Goal: Information Seeking & Learning: Learn about a topic

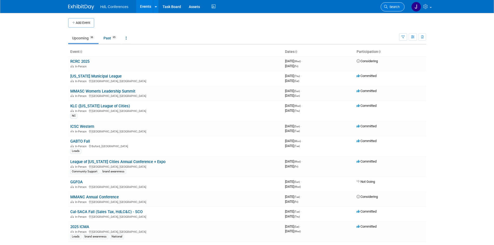
click at [393, 3] on link "Search" at bounding box center [392, 6] width 24 height 9
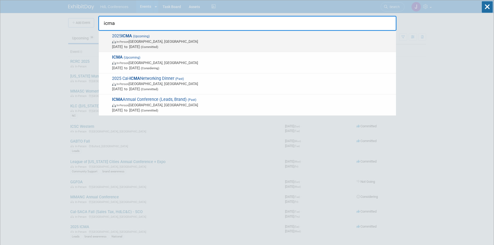
type input "icma"
click at [313, 51] on div "2025 ICMA (Upcoming) In-Person Tampa, FL Oct 25, 2025 to Oct 29, 2025 (Committe…" at bounding box center [247, 41] width 297 height 21
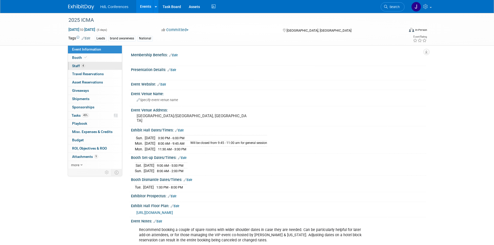
click at [92, 64] on link "4 Staff 4" at bounding box center [95, 66] width 54 height 8
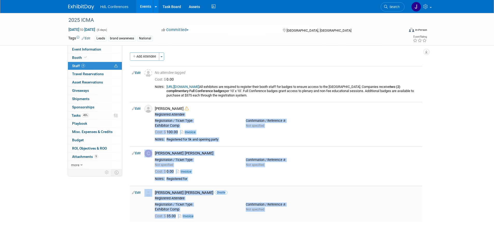
drag, startPoint x: 196, startPoint y: 104, endPoint x: 227, endPoint y: 213, distance: 114.0
click at [227, 213] on tbody "Edit No attendee tagged Cost: $ 0.00 Edit" at bounding box center [276, 144] width 292 height 156
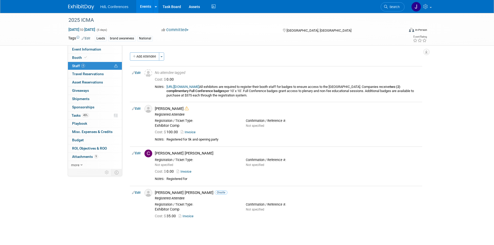
click at [219, 222] on div "Add Attendee Toggle Dropdown Quick -Tag Attendees Apply X (me) select all" at bounding box center [276, 139] width 292 height 175
drag, startPoint x: 219, startPoint y: 222, endPoint x: 208, endPoint y: 168, distance: 55.5
click at [199, 155] on div "Add Attendee Toggle Dropdown Quick -Tag Attendees Apply X (me) select all" at bounding box center [276, 139] width 292 height 175
click at [223, 217] on div "Cost: $ 35.00 Invoice" at bounding box center [287, 216] width 265 height 5
click at [84, 159] on link "9 Attachments 9" at bounding box center [95, 157] width 54 height 8
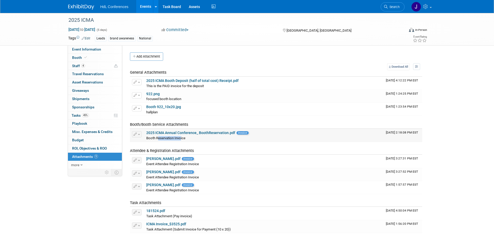
drag, startPoint x: 181, startPoint y: 139, endPoint x: 157, endPoint y: 140, distance: 23.6
click at [157, 140] on div "Booth Reservation Invoice" at bounding box center [263, 137] width 235 height 5
click at [184, 141] on td "2025 ICMA Annual Conference_ BoothReservation.pdf Invoice Booth Reservation Inv…" at bounding box center [263, 135] width 239 height 13
drag, startPoint x: 190, startPoint y: 137, endPoint x: 145, endPoint y: 138, distance: 45.6
click at [145, 138] on td "2025 ICMA Annual Conference_ BoothReservation.pdf Invoice Booth Reservation Inv…" at bounding box center [263, 135] width 239 height 13
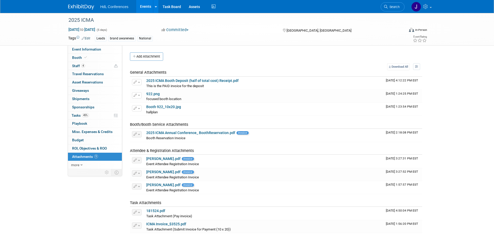
click at [187, 146] on td "Attendee & Registration Attachments" at bounding box center [257, 148] width 254 height 13
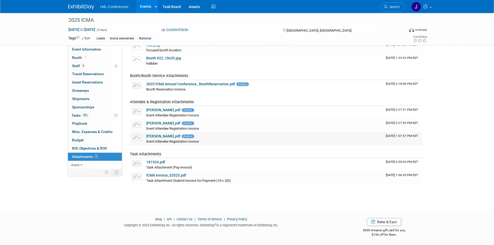
scroll to position [49, 0]
click at [155, 136] on link "Janice.pdf" at bounding box center [163, 135] width 34 height 4
click at [155, 109] on link "Andy.pdf" at bounding box center [163, 109] width 34 height 4
click at [160, 119] on td "Connor.pdf Invoice Event Attendee Registration Invoice" at bounding box center [263, 125] width 239 height 13
click at [160, 122] on link "Connor.pdf" at bounding box center [163, 122] width 34 height 4
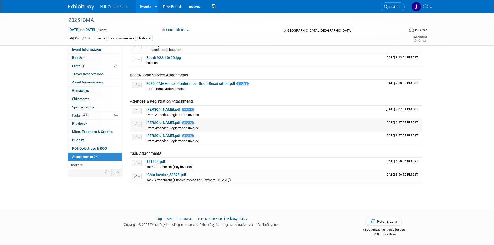
click at [157, 124] on link "Connor.pdf" at bounding box center [163, 122] width 34 height 4
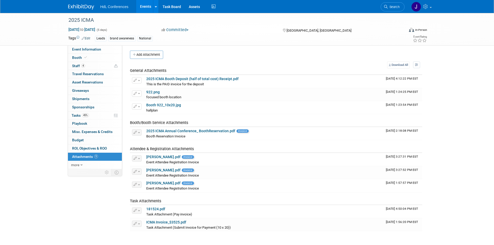
scroll to position [0, 0]
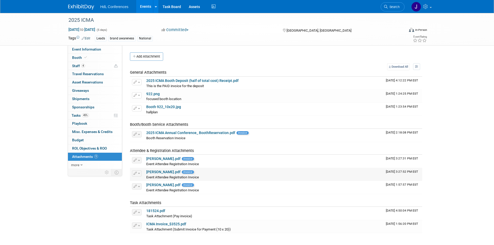
click at [156, 172] on link "Connor.pdf" at bounding box center [163, 172] width 34 height 4
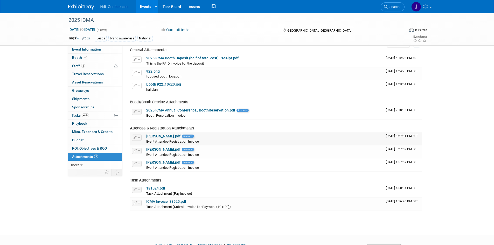
scroll to position [49, 0]
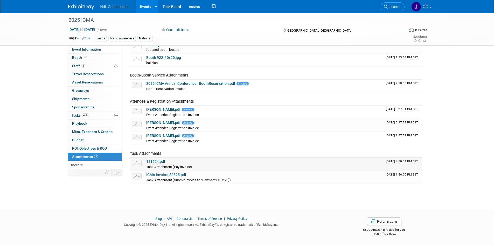
click at [157, 160] on link "181524.pdf" at bounding box center [155, 161] width 19 height 4
click at [84, 161] on link "more" at bounding box center [95, 165] width 54 height 8
click at [160, 161] on link "181524.pdf" at bounding box center [155, 161] width 19 height 4
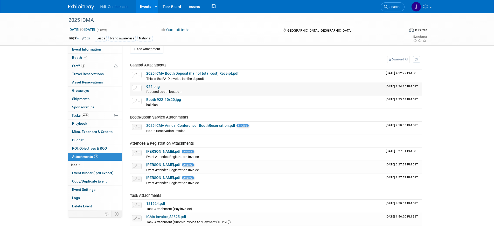
scroll to position [0, 0]
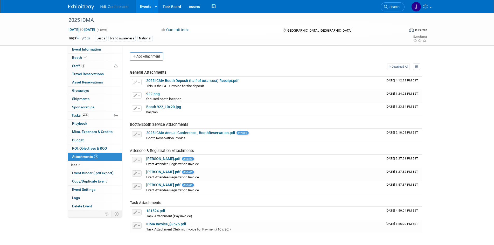
click at [85, 4] on link at bounding box center [84, 4] width 32 height 4
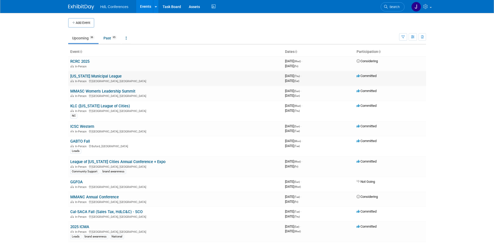
click at [86, 73] on td "Illinois Municipal League In-Person Chicago, IL" at bounding box center [175, 78] width 215 height 15
click at [89, 76] on link "[US_STATE] Municipal League" at bounding box center [95, 76] width 51 height 5
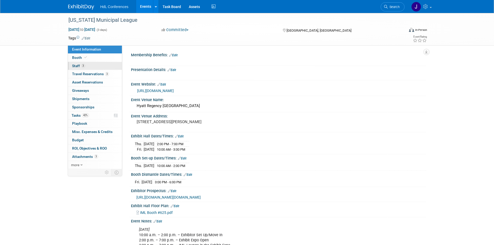
click at [78, 67] on span "Staff 3" at bounding box center [78, 66] width 13 height 4
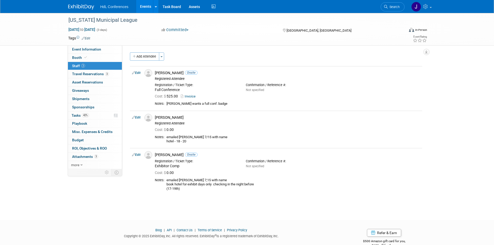
click at [85, 10] on img at bounding box center [81, 6] width 26 height 5
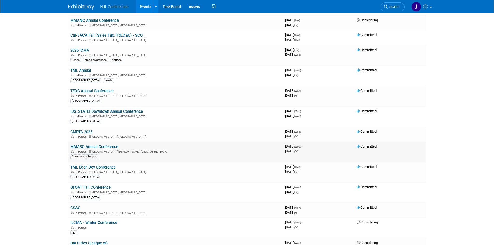
scroll to position [181, 0]
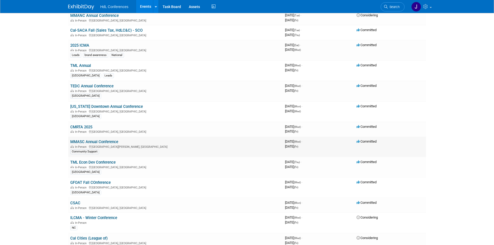
click at [93, 140] on link "MMASC Annual Conference" at bounding box center [94, 141] width 48 height 5
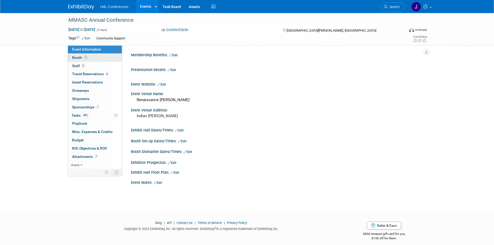
click at [76, 60] on link "Booth" at bounding box center [95, 58] width 54 height 8
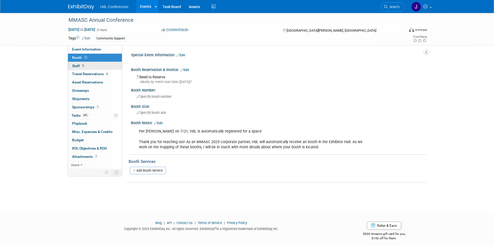
click at [80, 63] on link "5 Staff 5" at bounding box center [95, 66] width 54 height 8
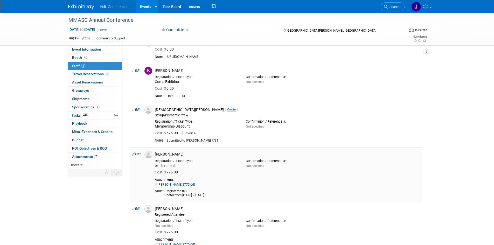
scroll to position [78, 0]
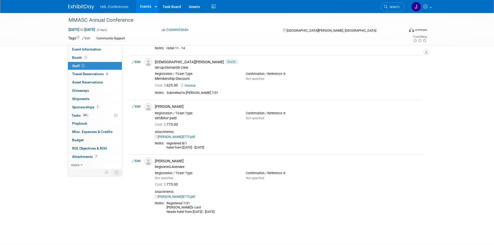
click at [79, 10] on div "HdL Conferences Events Add Event Bulk Upload Events Shareable Event Boards Rece…" at bounding box center [247, 6] width 358 height 13
click at [81, 6] on img at bounding box center [81, 6] width 26 height 5
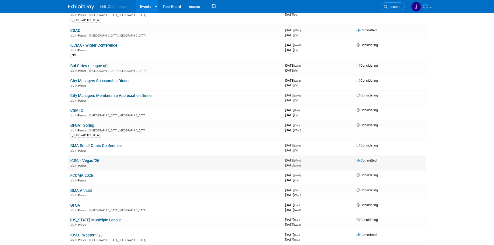
scroll to position [363, 0]
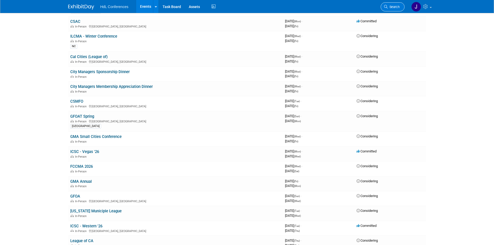
click at [399, 7] on link "Search" at bounding box center [392, 6] width 24 height 9
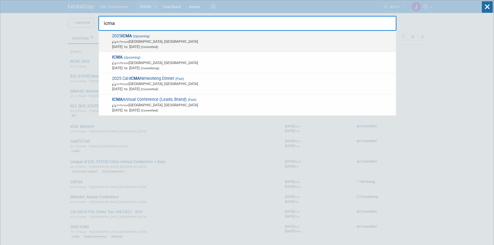
type input "icma"
click at [255, 44] on span "Oct 25, 2025 to Oct 29, 2025 (Committed)" at bounding box center [252, 46] width 281 height 5
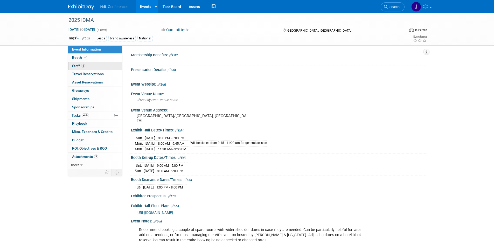
click at [90, 67] on link "4 Staff 4" at bounding box center [95, 66] width 54 height 8
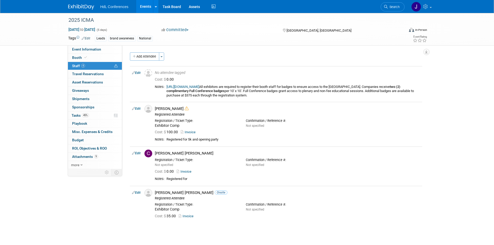
click at [77, 7] on img at bounding box center [81, 6] width 26 height 5
